Goal: Browse casually: Explore the website without a specific task or goal

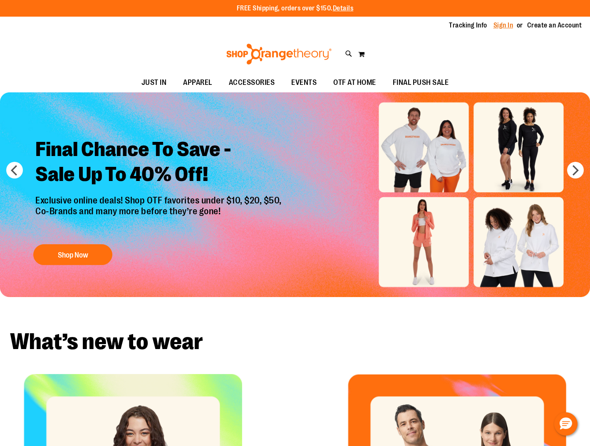
type input "**********"
click at [499, 25] on link "Sign In" at bounding box center [504, 25] width 20 height 9
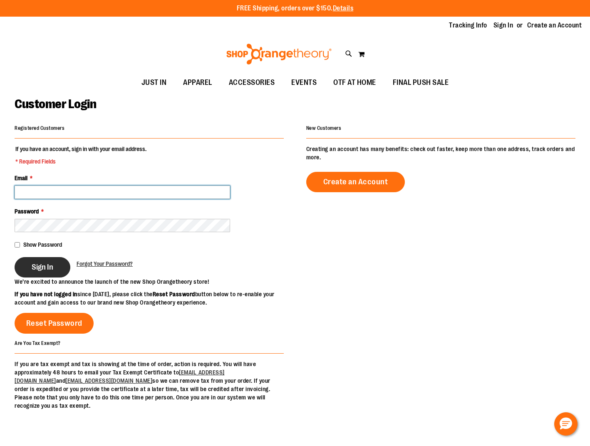
type input "**********"
click at [42, 266] on span "Sign In" at bounding box center [43, 267] width 22 height 9
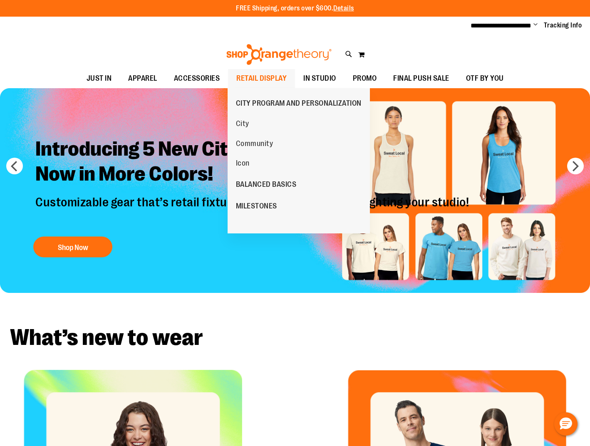
type input "**********"
click at [247, 76] on span "RETAIL DISPLAY" at bounding box center [261, 78] width 50 height 19
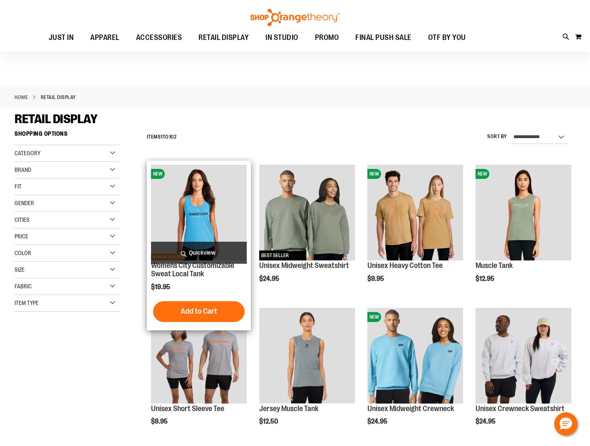
scroll to position [166, 0]
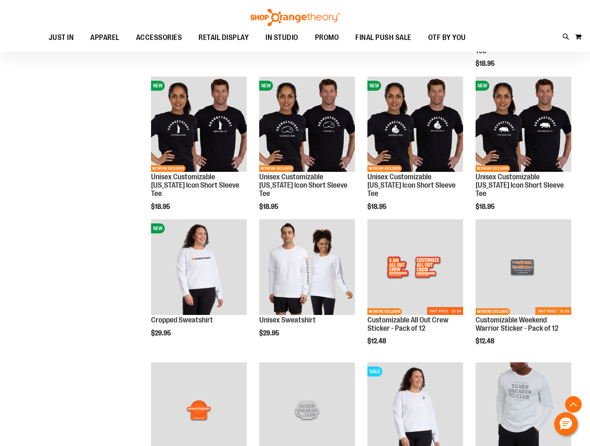
scroll to position [578, 0]
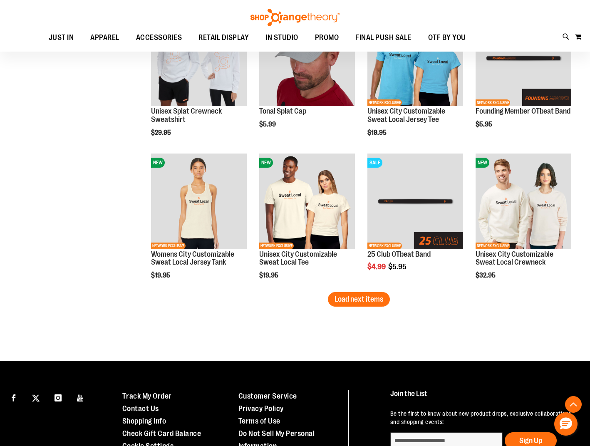
scroll to position [1161, 0]
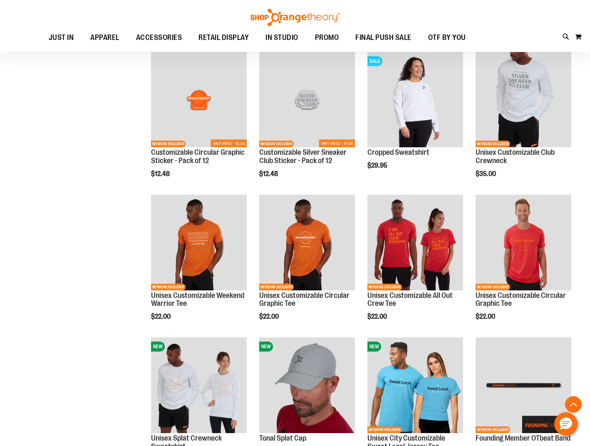
scroll to position [1120, 0]
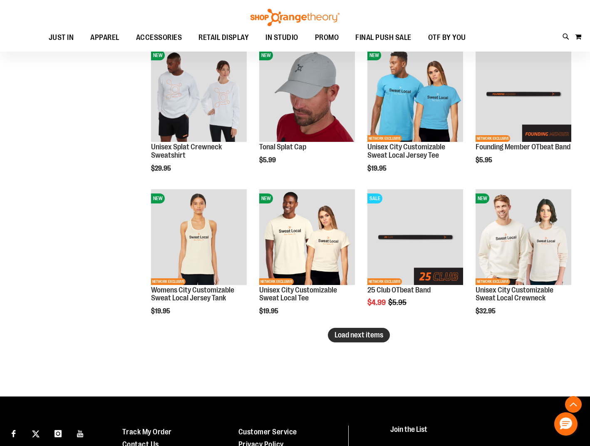
type input "**********"
click at [353, 335] on span "Load next items" at bounding box center [359, 335] width 49 height 8
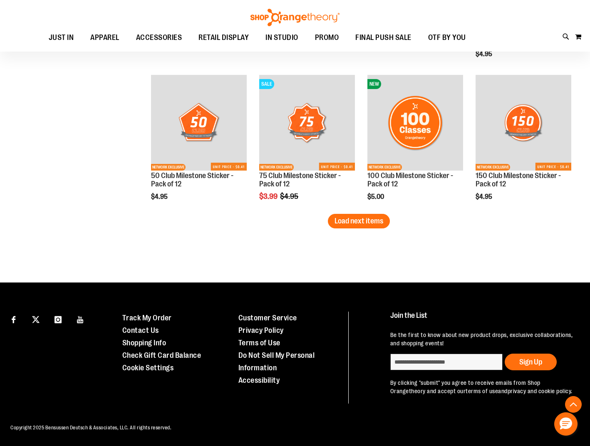
scroll to position [1663, 0]
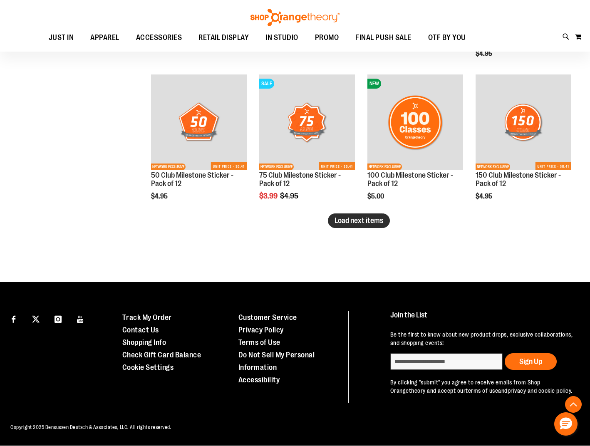
click at [368, 222] on span "Load next items" at bounding box center [359, 220] width 49 height 8
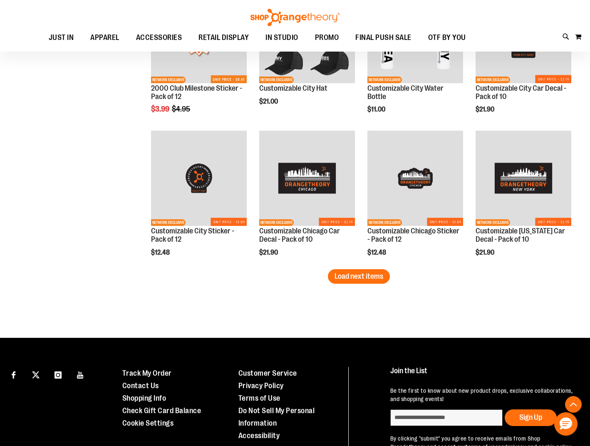
scroll to position [2038, 0]
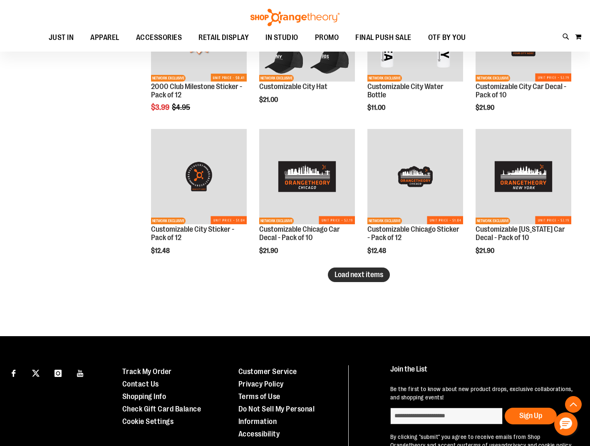
click at [378, 277] on span "Load next items" at bounding box center [359, 275] width 49 height 8
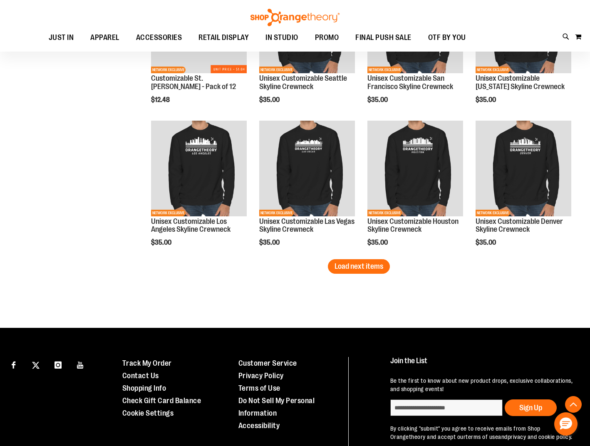
scroll to position [2496, 0]
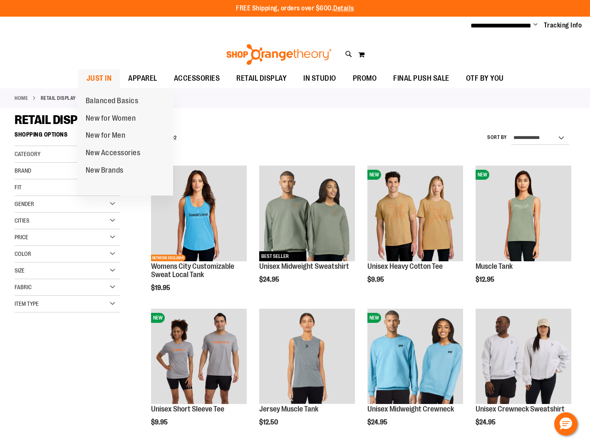
click at [99, 74] on span "JUST IN" at bounding box center [99, 78] width 25 height 19
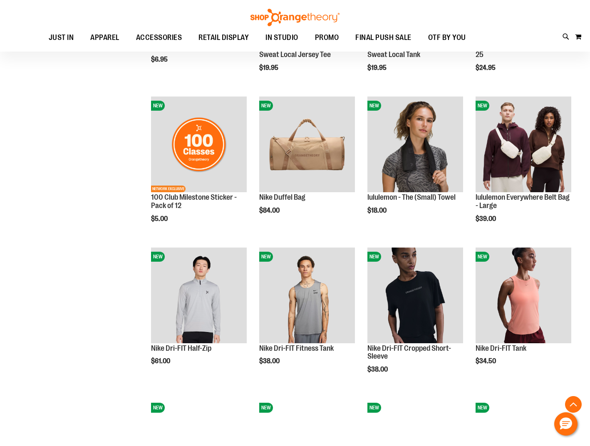
scroll to position [541, 0]
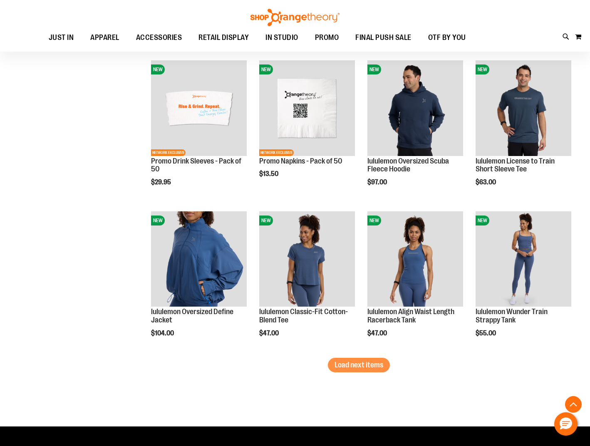
scroll to position [1165, 0]
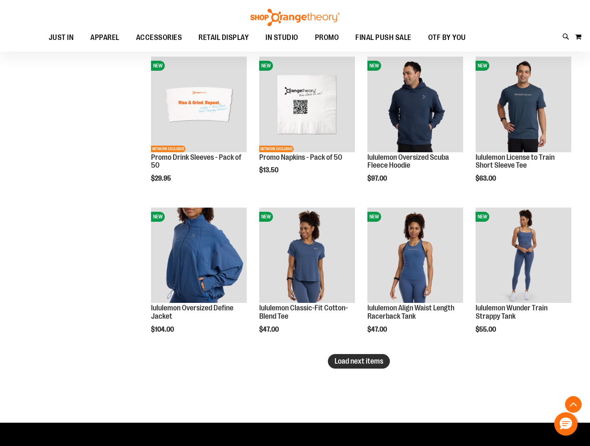
type input "**********"
click at [365, 361] on span "Load next items" at bounding box center [359, 361] width 49 height 8
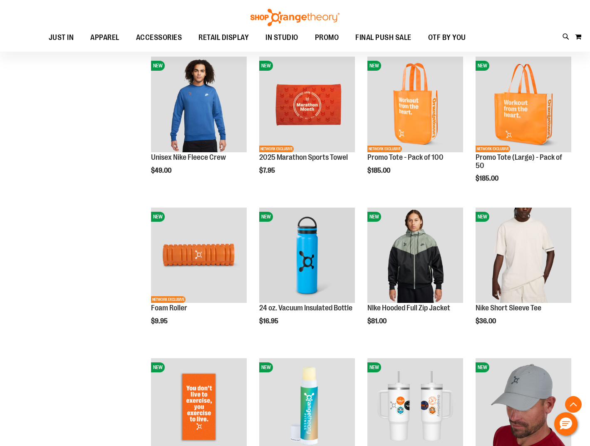
scroll to position [1466, 0]
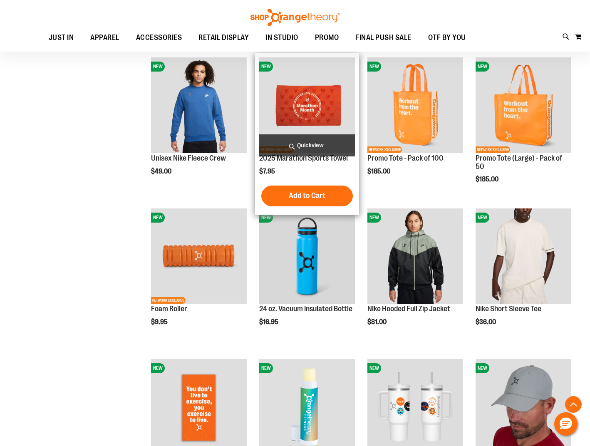
click at [308, 100] on img "product" at bounding box center [307, 105] width 96 height 96
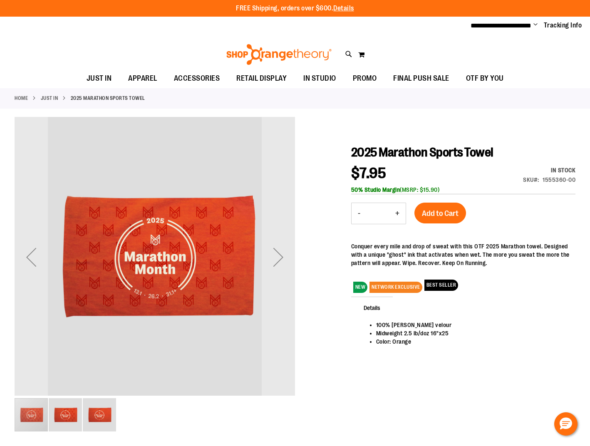
type input "**********"
click at [104, 412] on img "image 3 of 3" at bounding box center [99, 414] width 33 height 33
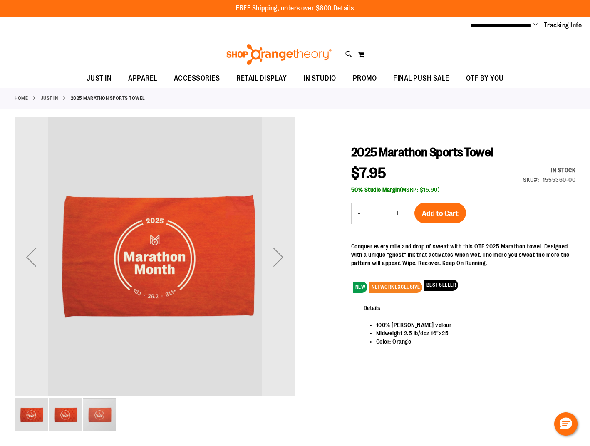
click at [72, 411] on img "image 2 of 3" at bounding box center [65, 414] width 33 height 33
click at [44, 411] on img "image 1 of 3" at bounding box center [31, 414] width 33 height 33
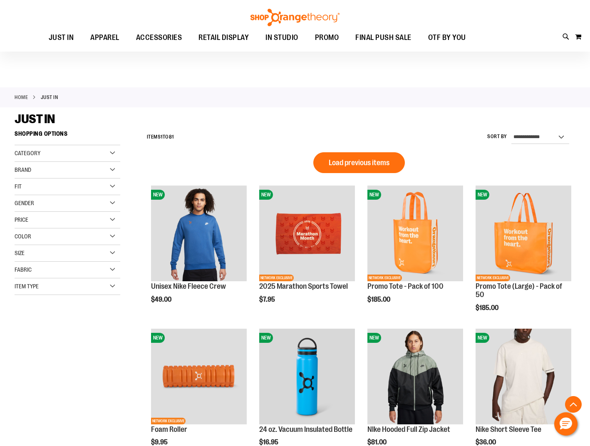
scroll to position [383, 0]
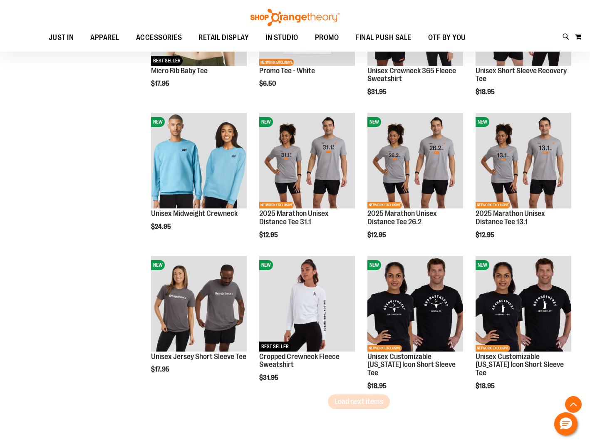
scroll to position [1090, 0]
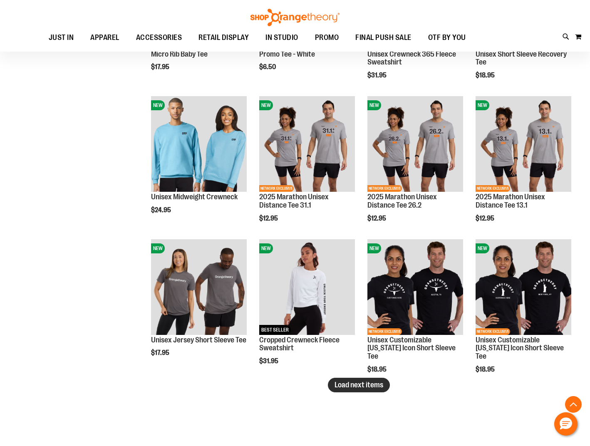
type input "**********"
click at [366, 387] on span "Load next items" at bounding box center [359, 385] width 49 height 8
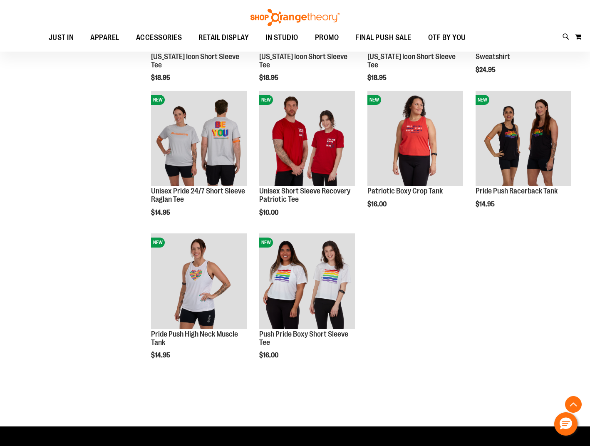
scroll to position [1548, 0]
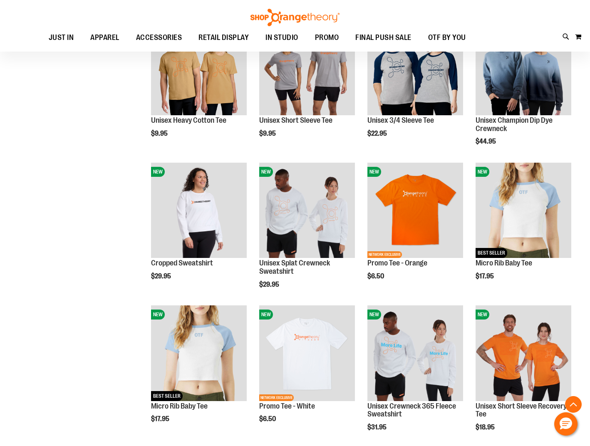
scroll to position [841, 0]
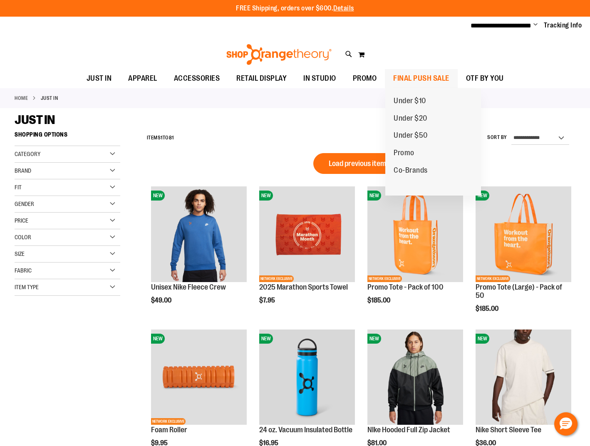
click at [406, 75] on span "FINAL PUSH SALE" at bounding box center [421, 78] width 56 height 19
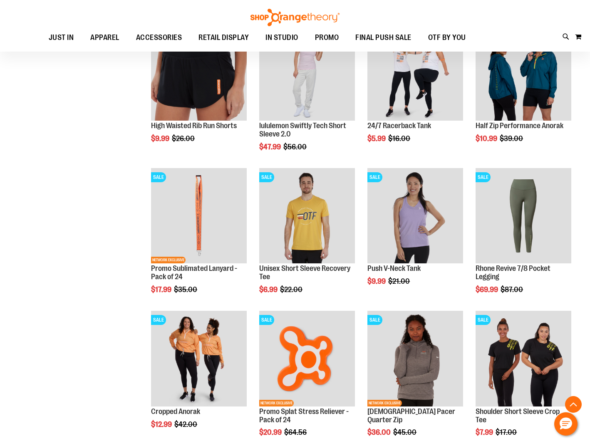
scroll to position [541, 0]
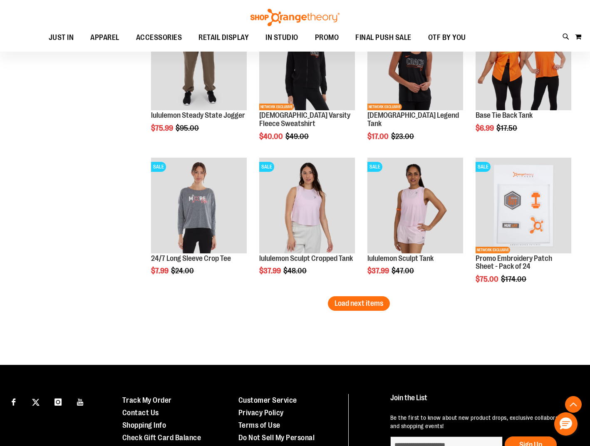
scroll to position [1207, 0]
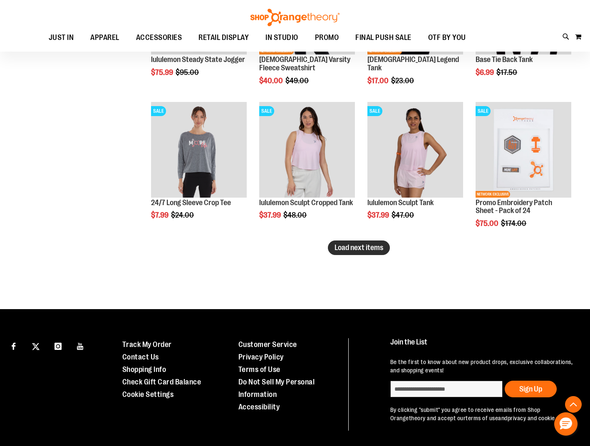
type input "**********"
click at [368, 252] on button "Load next items" at bounding box center [359, 248] width 62 height 15
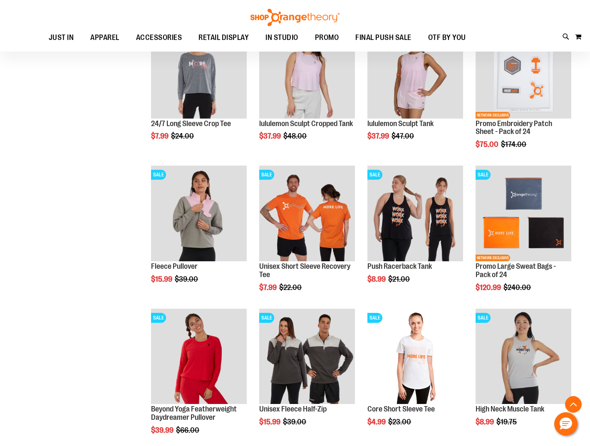
scroll to position [1290, 0]
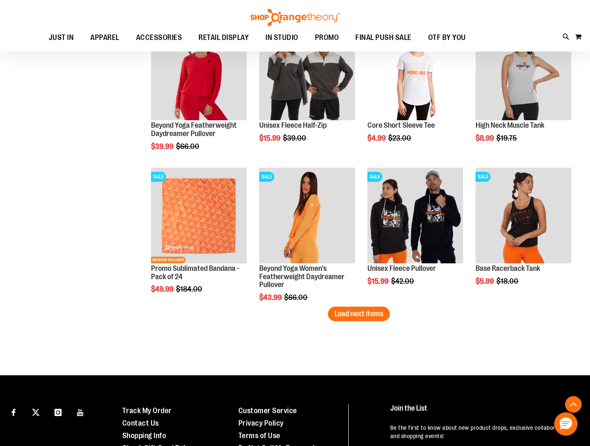
scroll to position [1582, 0]
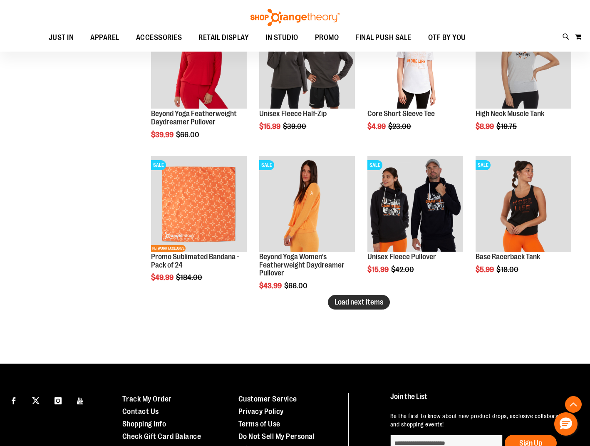
click at [366, 306] on span "Load next items" at bounding box center [359, 302] width 49 height 8
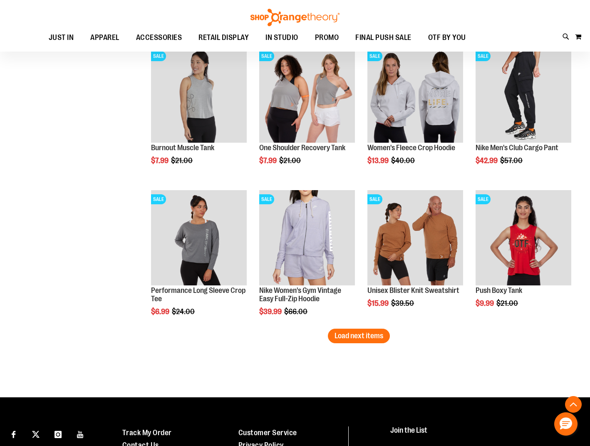
scroll to position [1990, 0]
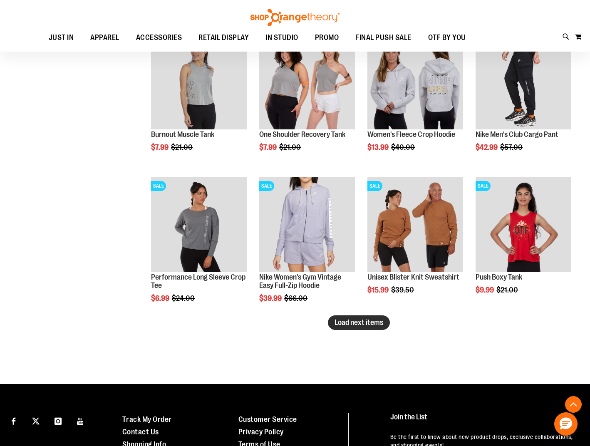
click at [369, 329] on button "Load next items" at bounding box center [359, 323] width 62 height 15
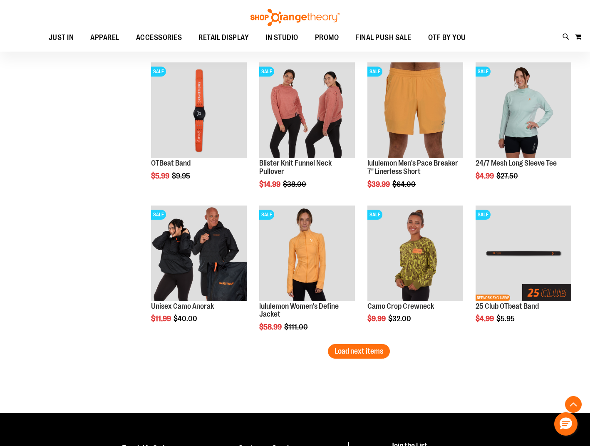
scroll to position [2406, 0]
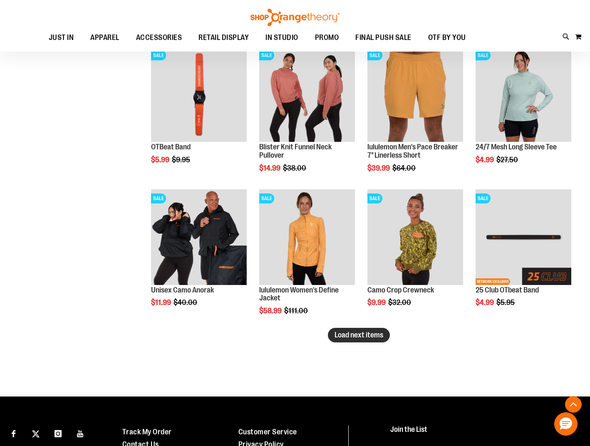
click at [382, 338] on span "Load next items" at bounding box center [359, 335] width 49 height 8
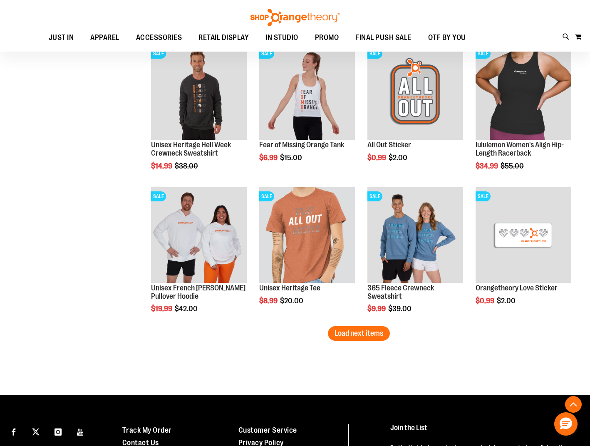
scroll to position [2906, 0]
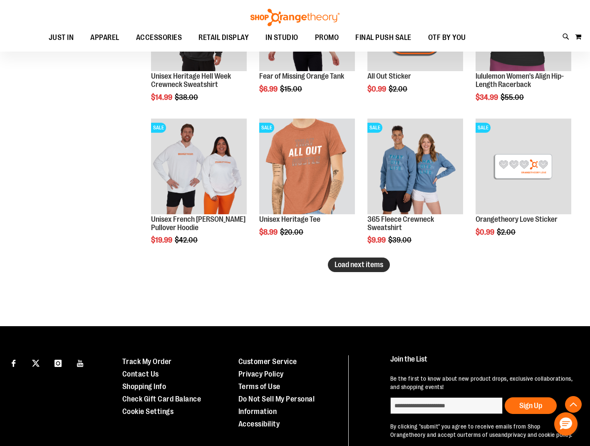
click at [347, 258] on button "Load next items" at bounding box center [359, 265] width 62 height 15
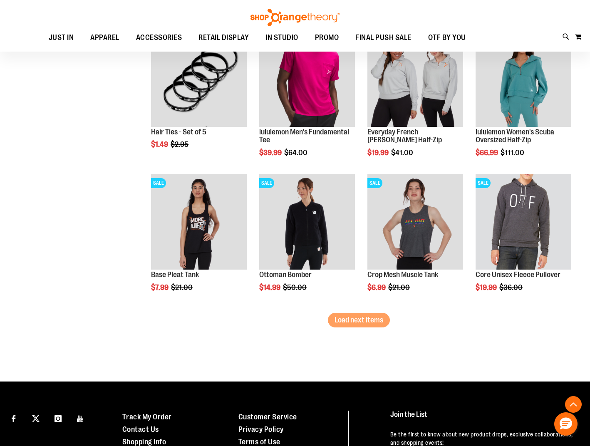
scroll to position [3281, 0]
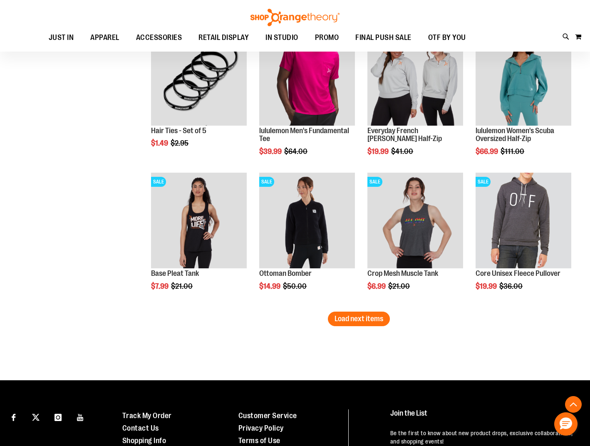
click at [364, 324] on button "Load next items" at bounding box center [359, 319] width 62 height 15
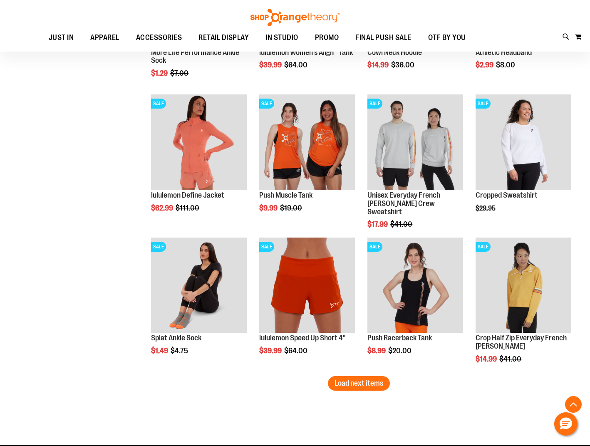
scroll to position [3655, 0]
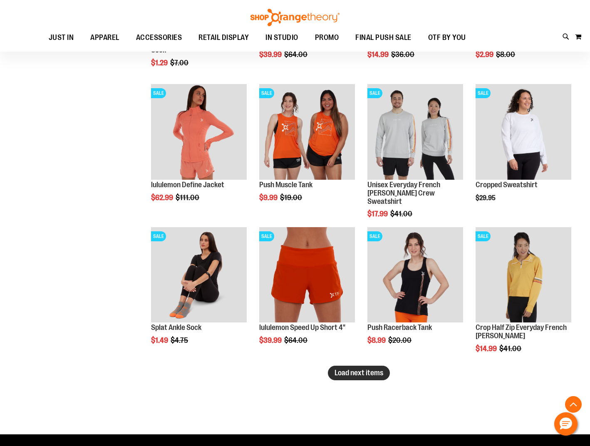
click at [356, 378] on button "Load next items" at bounding box center [359, 373] width 62 height 15
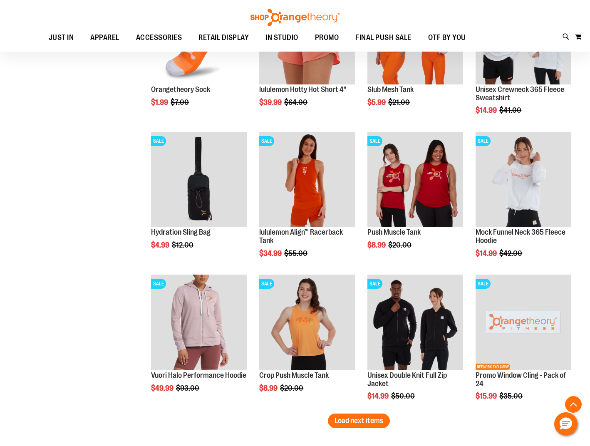
scroll to position [4155, 0]
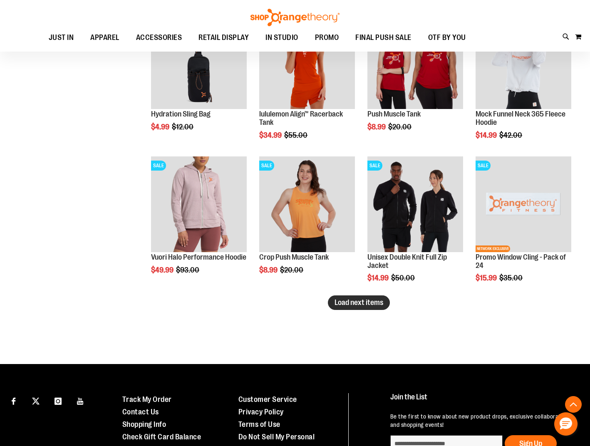
click at [345, 307] on button "Load next items" at bounding box center [359, 303] width 62 height 15
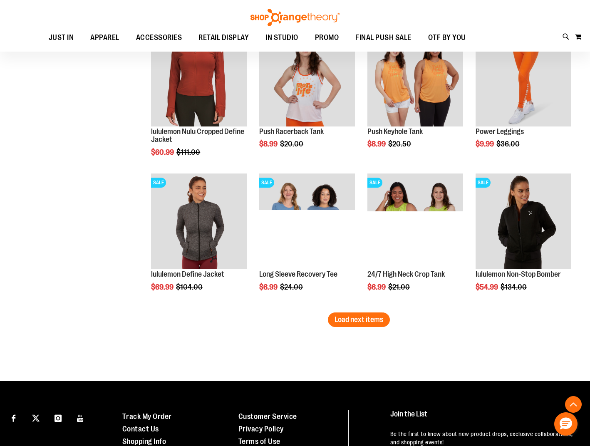
scroll to position [4571, 0]
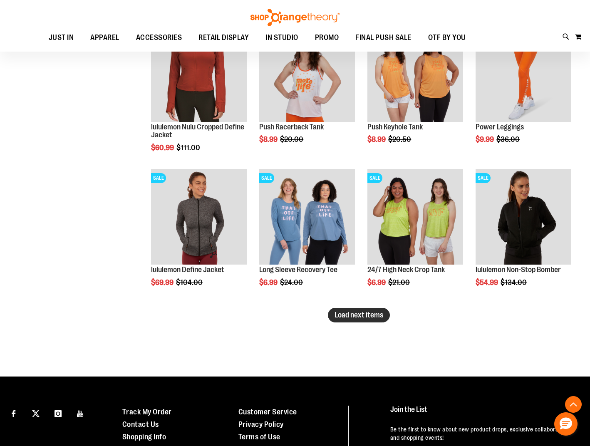
click at [363, 317] on span "Load next items" at bounding box center [359, 315] width 49 height 8
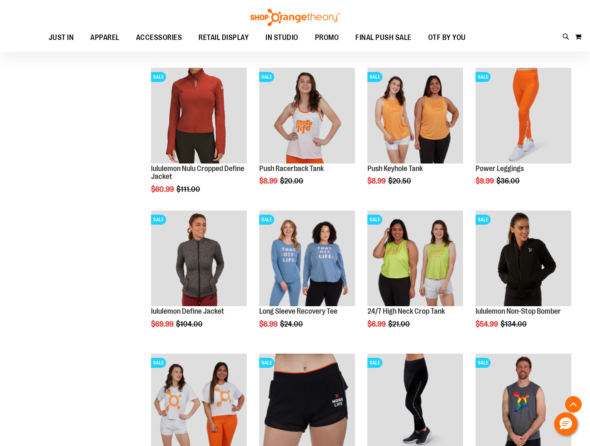
scroll to position [4405, 0]
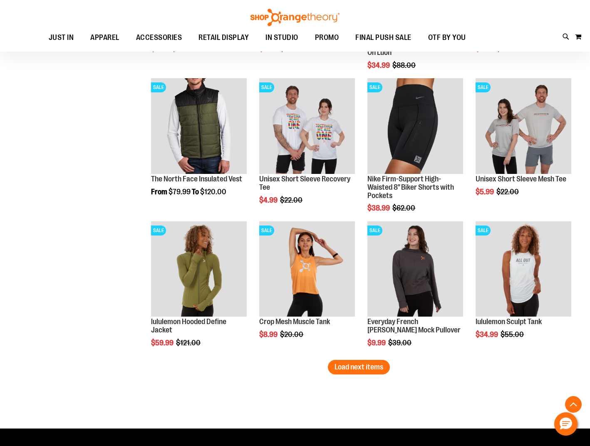
scroll to position [5071, 0]
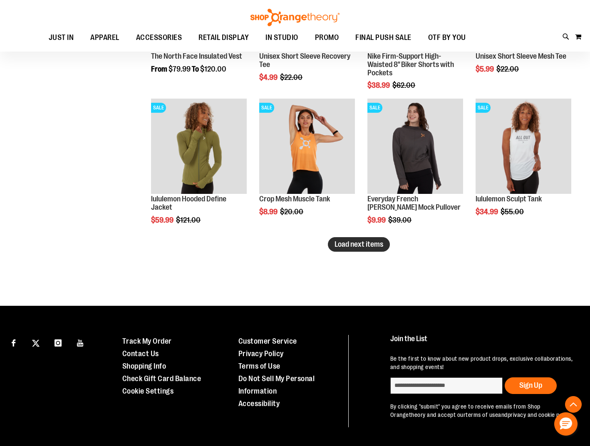
click at [351, 246] on span "Load next items" at bounding box center [359, 244] width 49 height 8
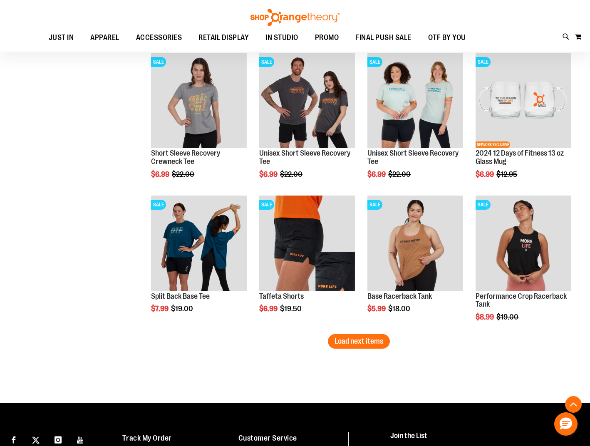
scroll to position [5446, 0]
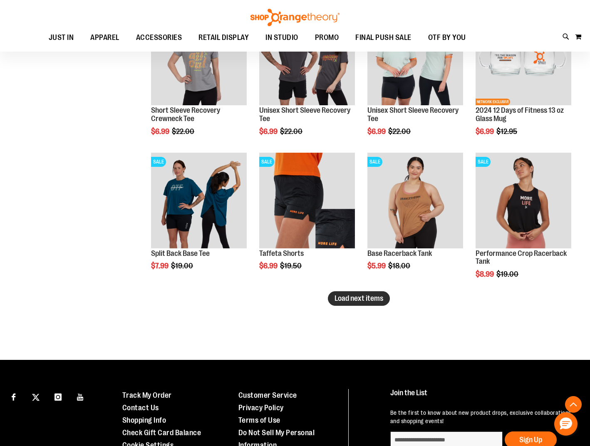
click at [363, 297] on span "Load next items" at bounding box center [359, 298] width 49 height 8
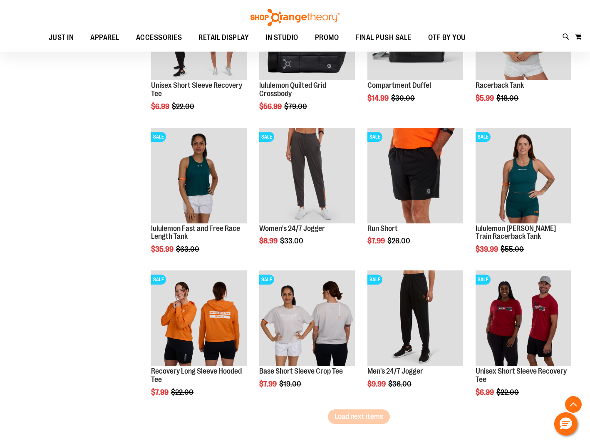
scroll to position [5779, 0]
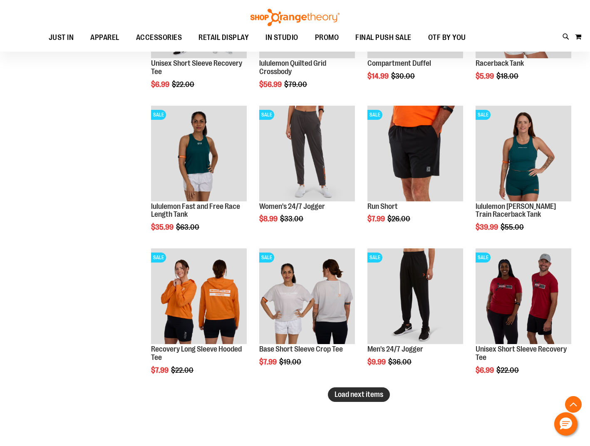
click at [343, 398] on span "Load next items" at bounding box center [359, 395] width 49 height 8
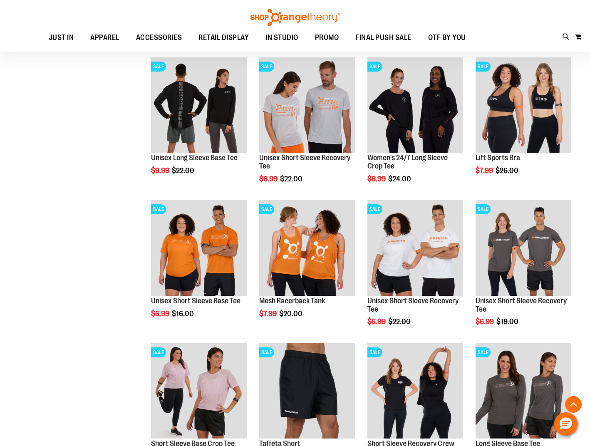
scroll to position [6238, 0]
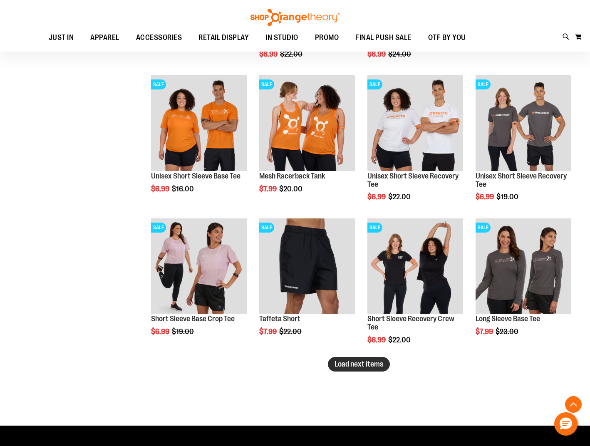
click at [348, 366] on span "Load next items" at bounding box center [359, 364] width 49 height 8
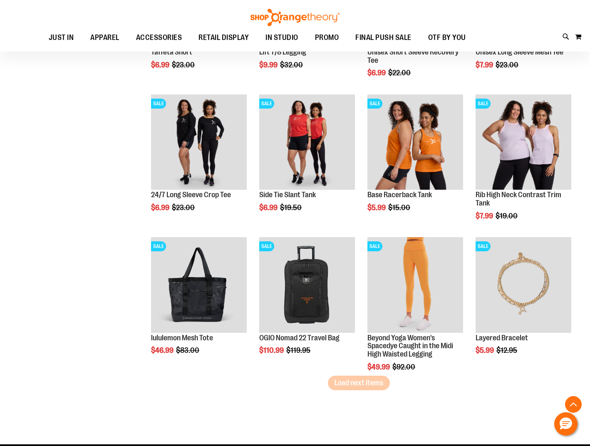
scroll to position [6654, 0]
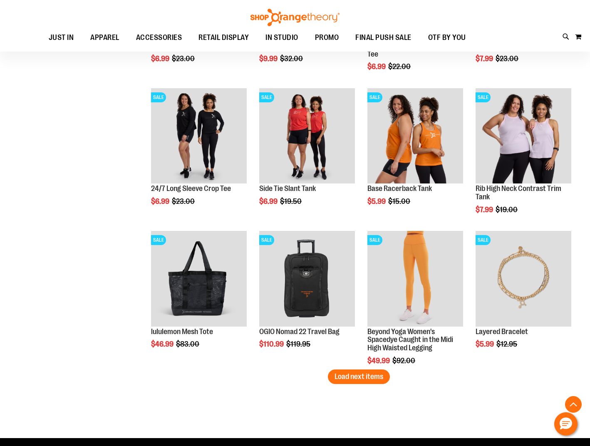
click at [341, 383] on button "Load next items" at bounding box center [359, 377] width 62 height 15
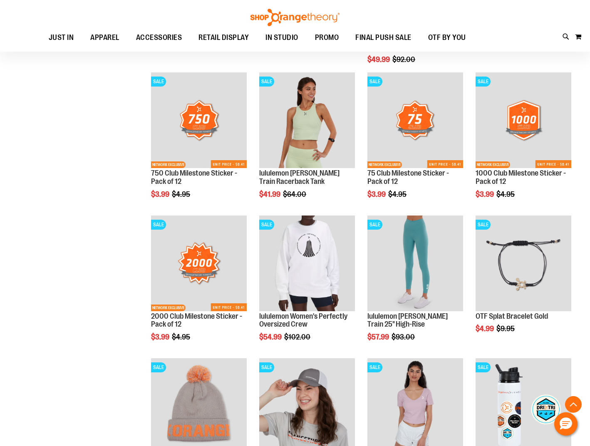
scroll to position [7112, 0]
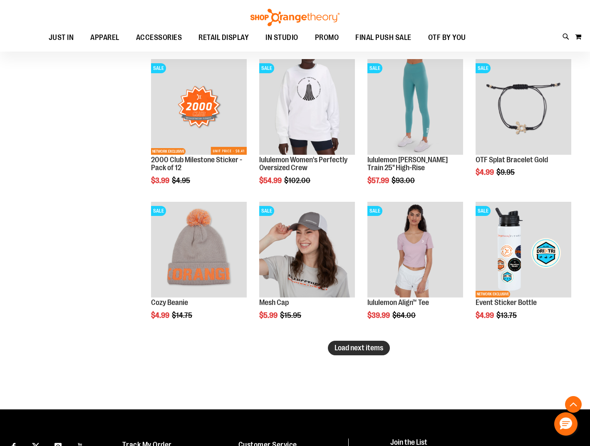
click at [348, 349] on span "Load next items" at bounding box center [359, 348] width 49 height 8
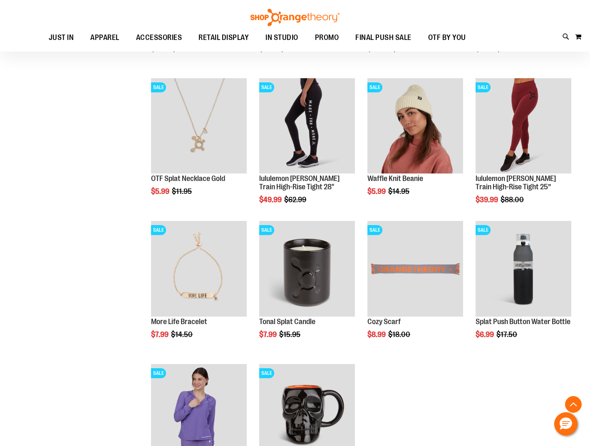
scroll to position [7362, 0]
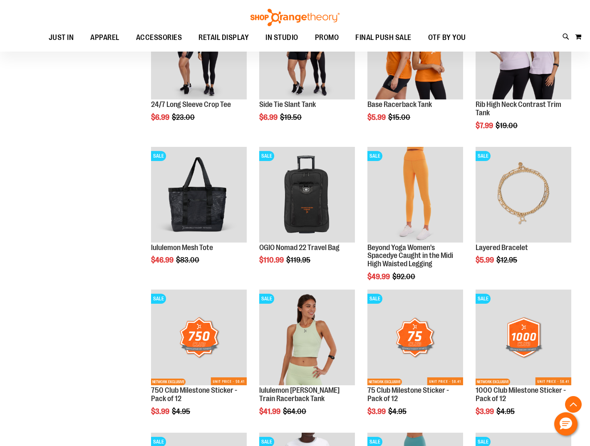
scroll to position [6738, 0]
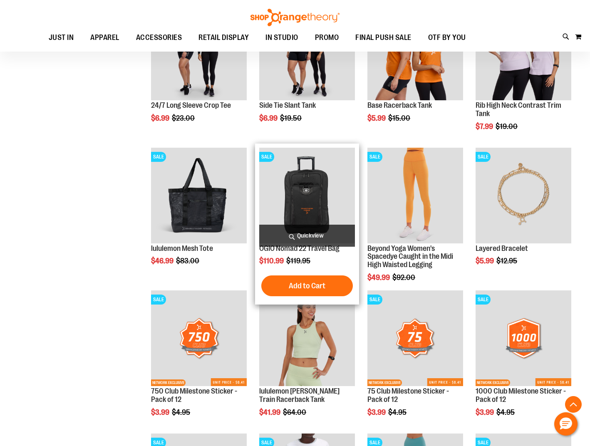
click at [320, 201] on img "product" at bounding box center [307, 196] width 96 height 96
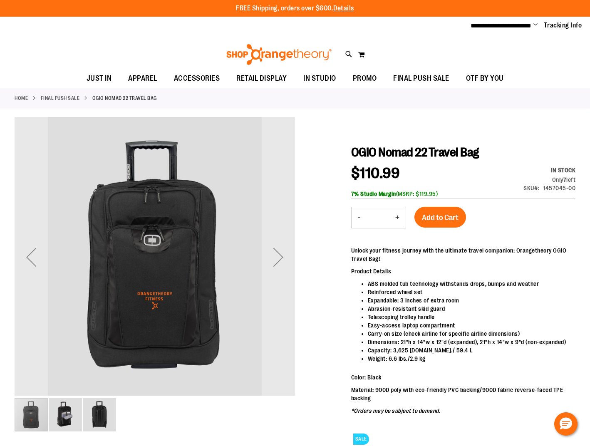
type input "**********"
click at [95, 419] on img "image 3 of 3" at bounding box center [99, 414] width 33 height 33
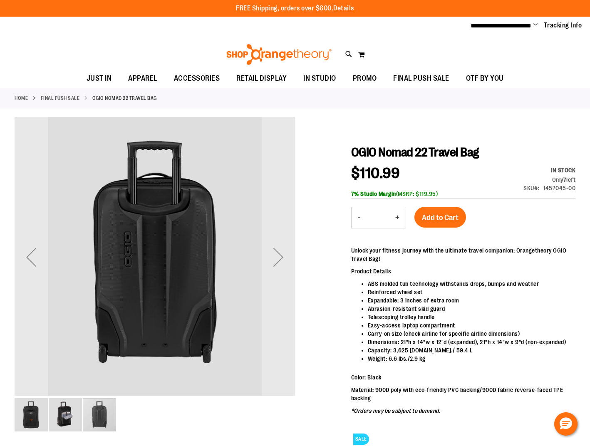
click at [52, 418] on img "image 2 of 3" at bounding box center [65, 414] width 33 height 33
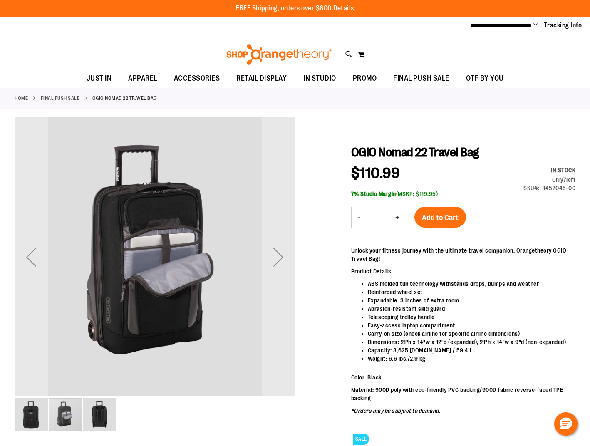
click at [28, 416] on img "image 1 of 3" at bounding box center [31, 414] width 33 height 33
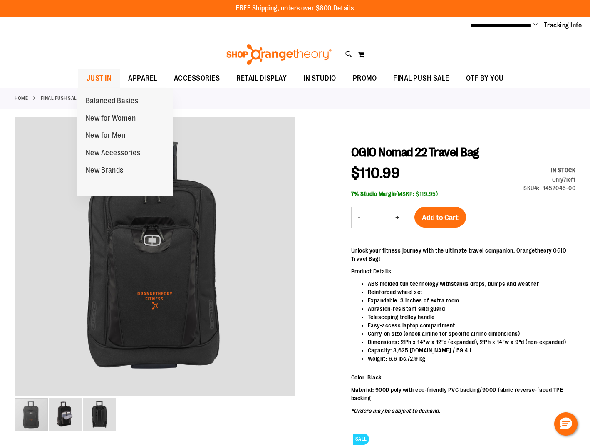
click at [103, 76] on span "JUST IN" at bounding box center [99, 78] width 25 height 19
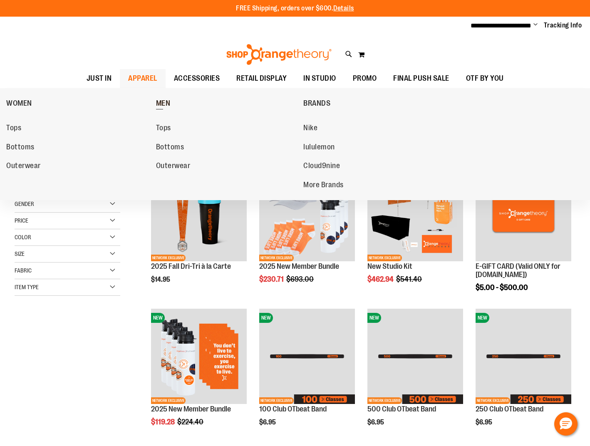
type input "**********"
click at [164, 101] on span "MEN" at bounding box center [163, 104] width 15 height 10
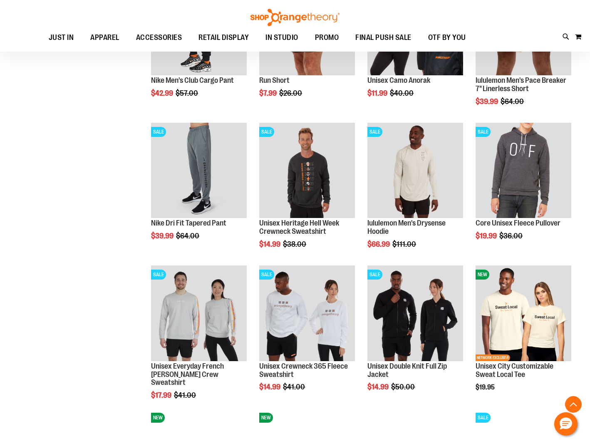
scroll to position [499, 0]
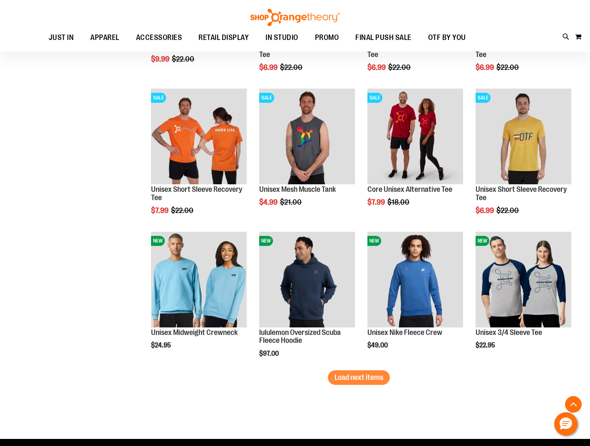
scroll to position [1082, 0]
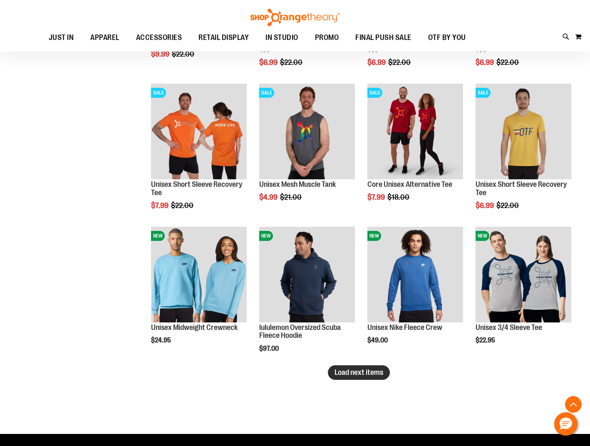
type input "**********"
click at [358, 378] on button "Load next items" at bounding box center [359, 373] width 62 height 15
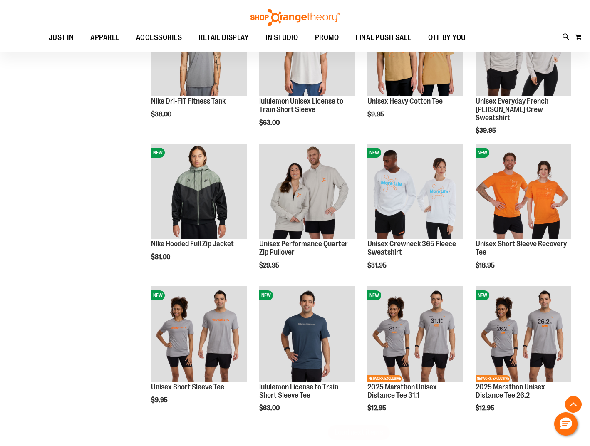
scroll to position [1498, 0]
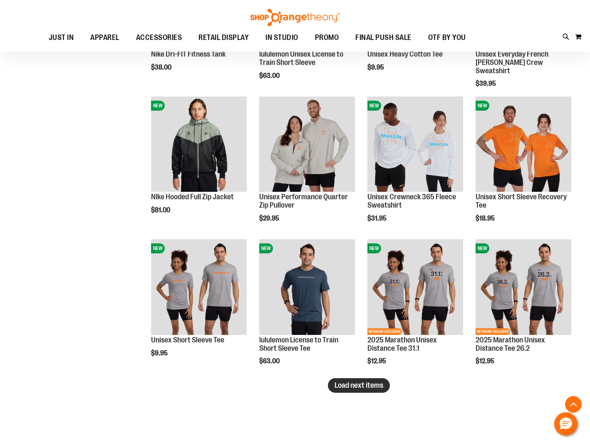
click at [367, 389] on span "Load next items" at bounding box center [359, 385] width 49 height 8
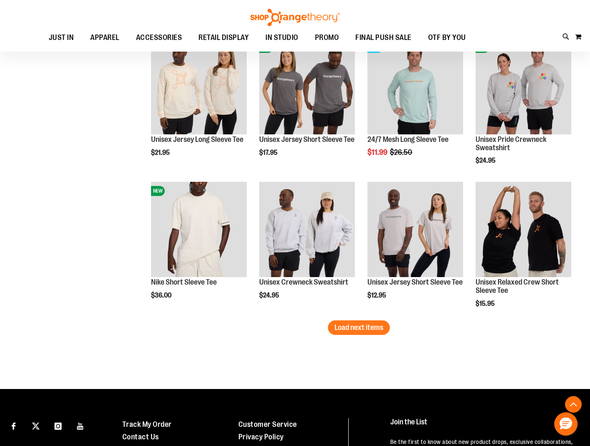
scroll to position [1990, 0]
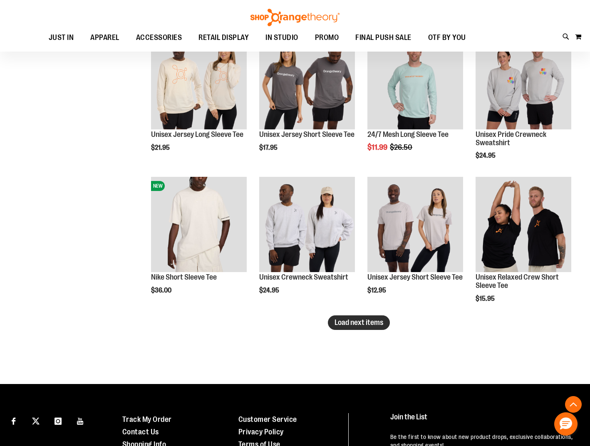
click at [356, 325] on span "Load next items" at bounding box center [359, 322] width 49 height 8
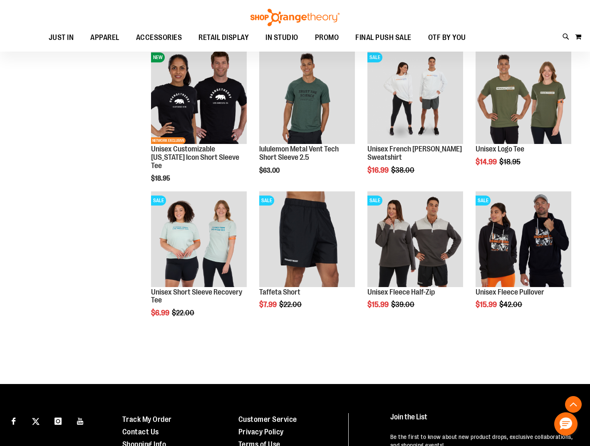
scroll to position [2406, 0]
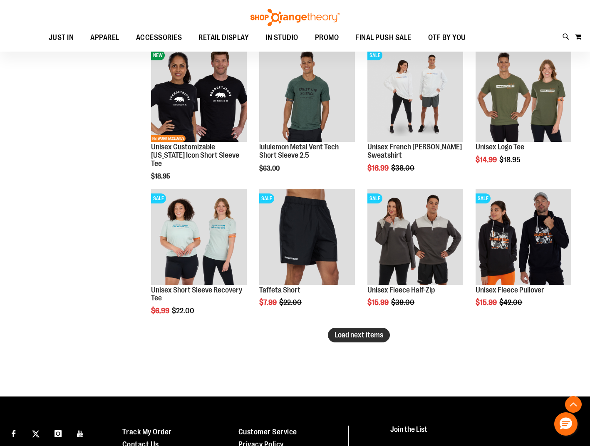
click at [359, 337] on span "Load next items" at bounding box center [359, 335] width 49 height 8
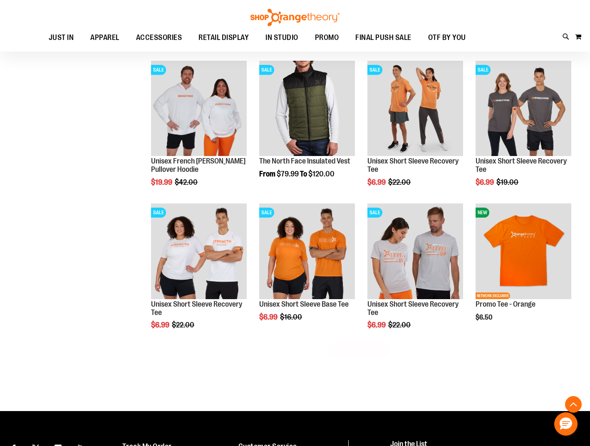
scroll to position [2823, 0]
